Goal: Task Accomplishment & Management: Manage account settings

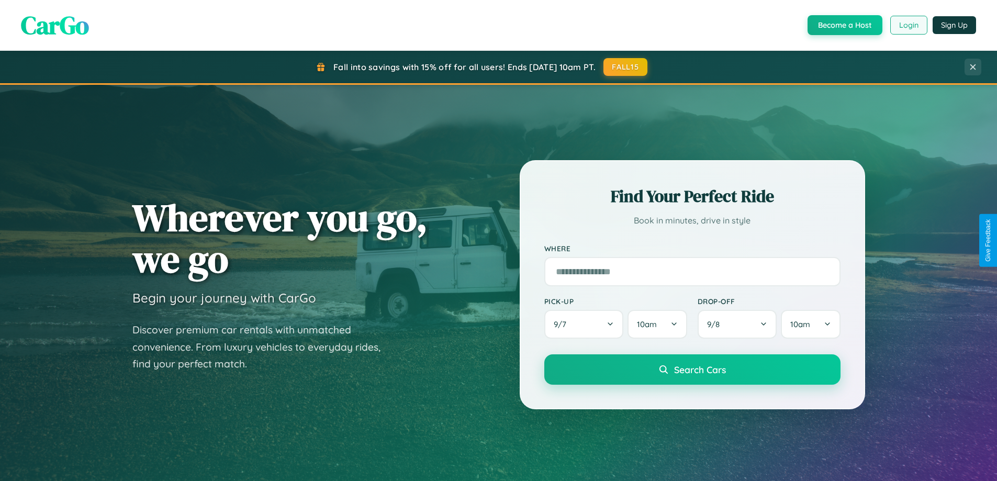
click at [908, 25] on button "Login" at bounding box center [908, 25] width 37 height 19
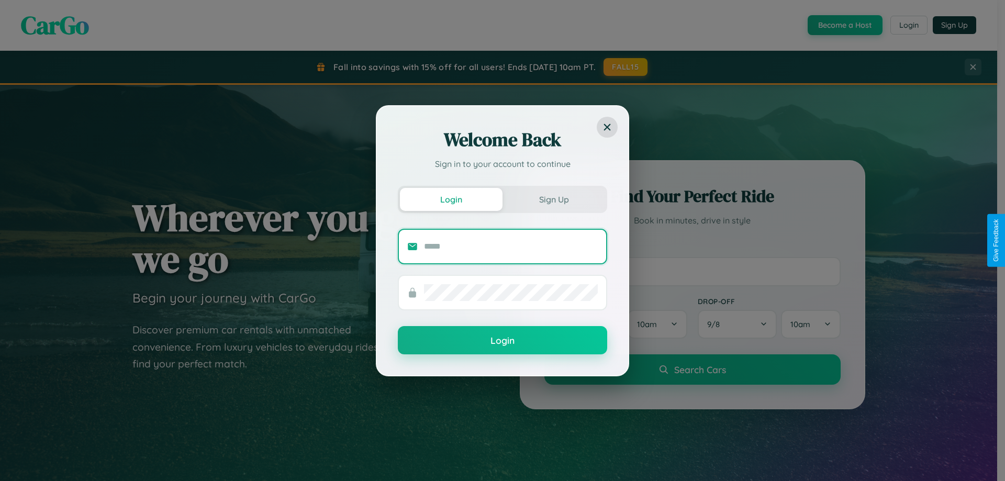
click at [511, 246] on input "text" at bounding box center [511, 246] width 174 height 17
type input "**********"
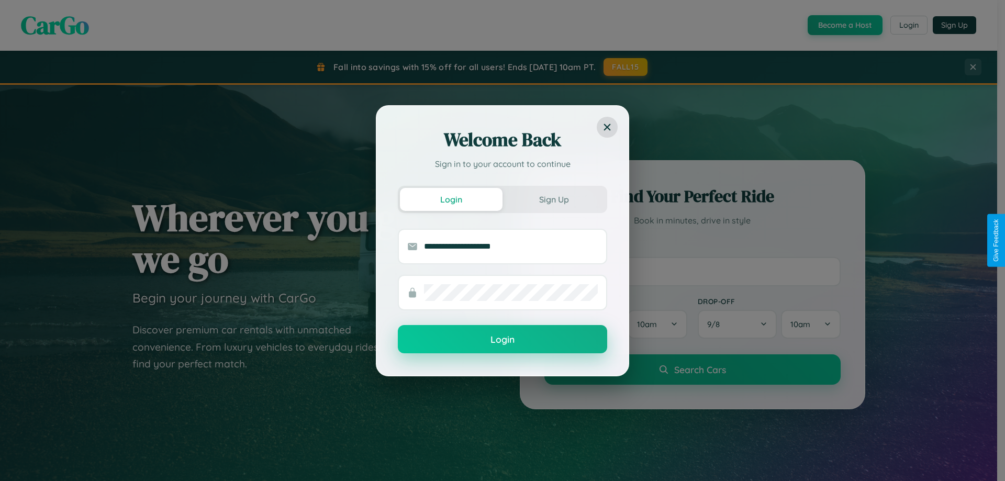
click at [502, 339] on button "Login" at bounding box center [502, 339] width 209 height 28
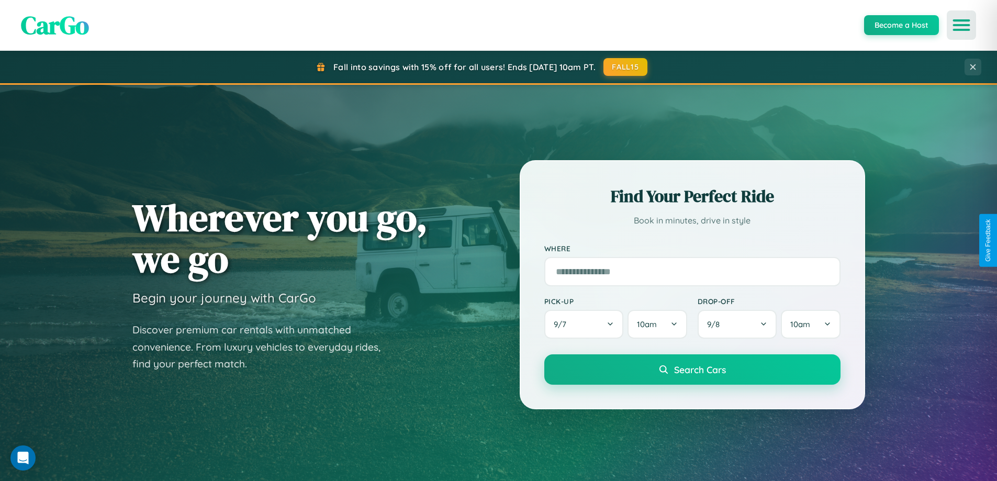
click at [961, 25] on icon "Open menu" at bounding box center [961, 24] width 15 height 9
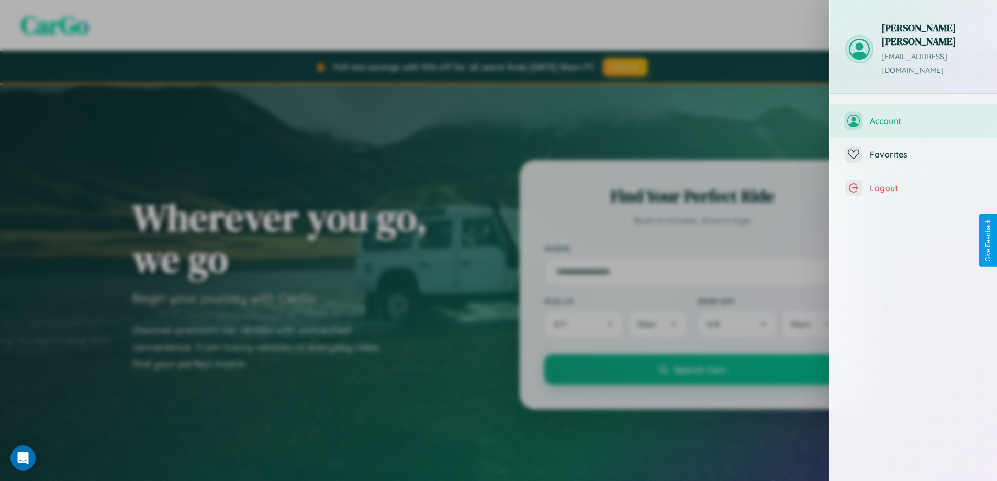
click at [913, 116] on span "Account" at bounding box center [925, 121] width 111 height 10
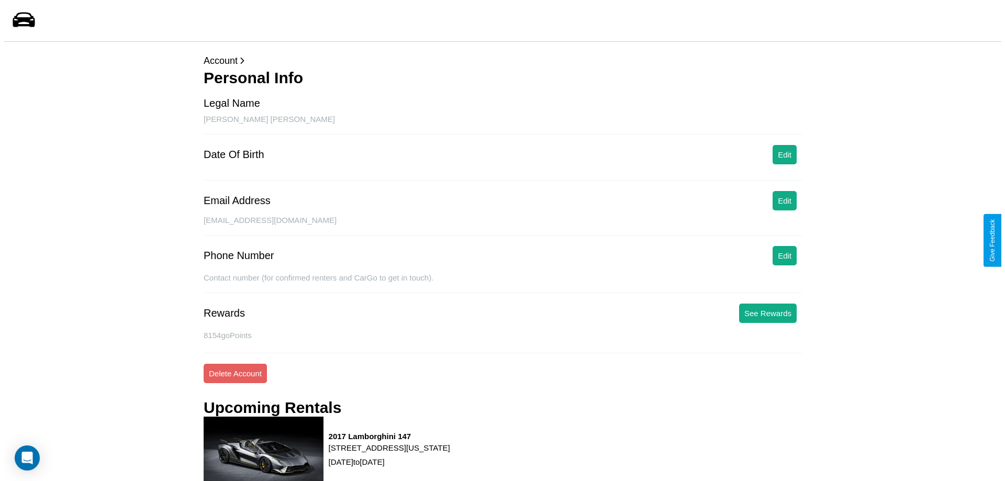
scroll to position [133, 0]
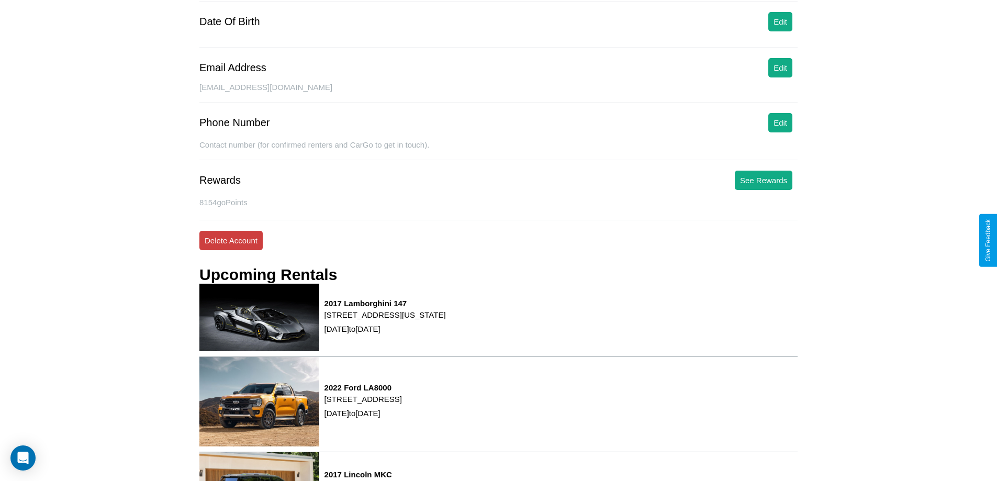
click at [231, 240] on button "Delete Account" at bounding box center [230, 240] width 63 height 19
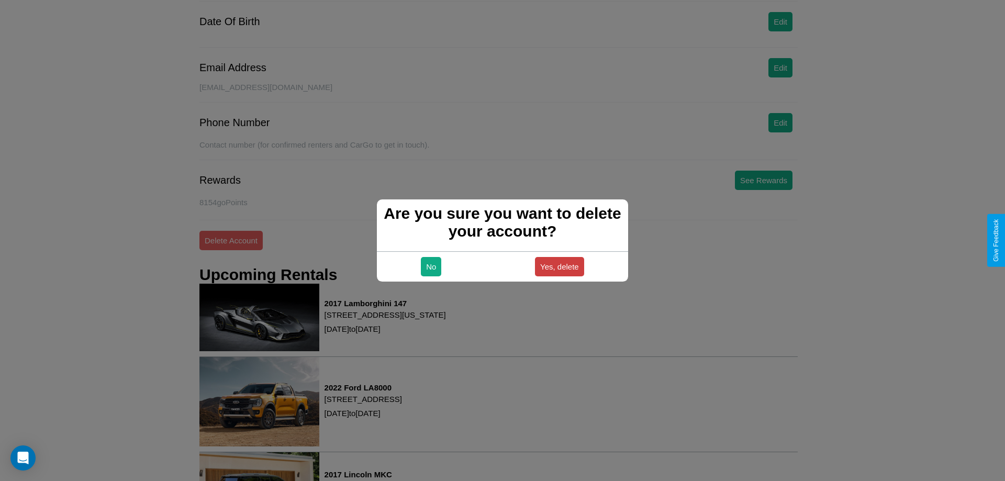
click at [559, 266] on button "Yes, delete" at bounding box center [559, 266] width 49 height 19
